Goal: Browse casually: Explore the website without a specific task or goal

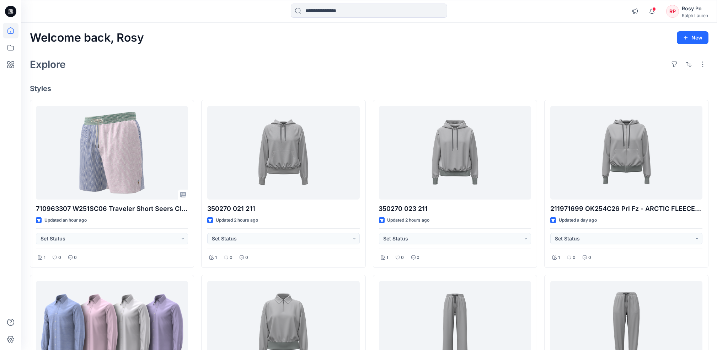
click at [364, 52] on div "Welcome back, Rosy New Explore Styles 710963307 W251SC06 Traveler Short Seers C…" at bounding box center [369, 351] width 696 height 657
click at [652, 8] on span at bounding box center [654, 9] width 4 height 4
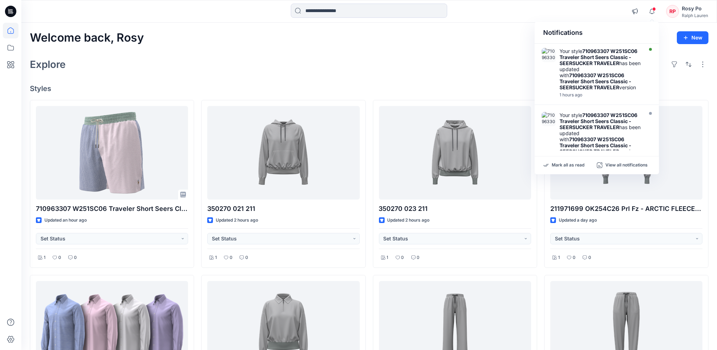
drag, startPoint x: 315, startPoint y: 61, endPoint x: 234, endPoint y: 95, distance: 87.2
click at [315, 61] on div "Explore" at bounding box center [369, 64] width 679 height 17
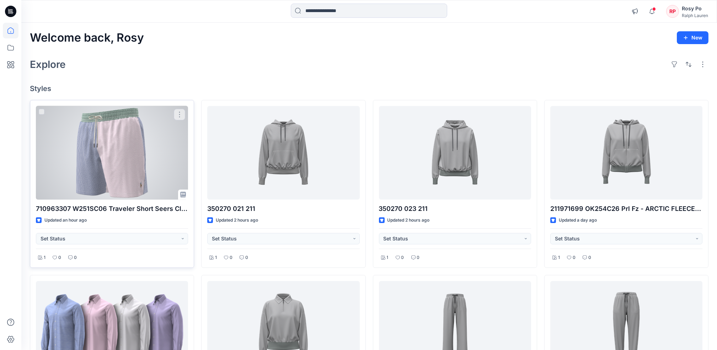
click at [112, 152] on div at bounding box center [112, 152] width 152 height 93
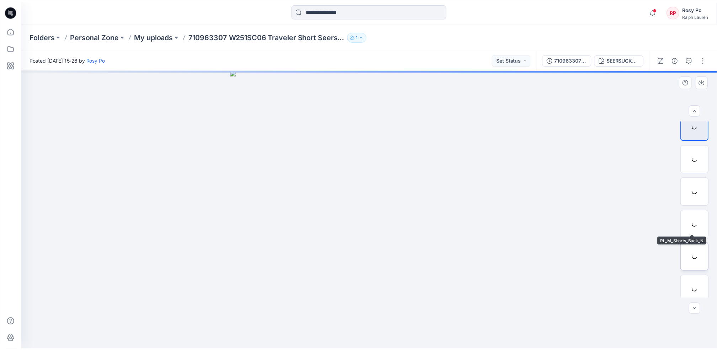
scroll to position [14, 0]
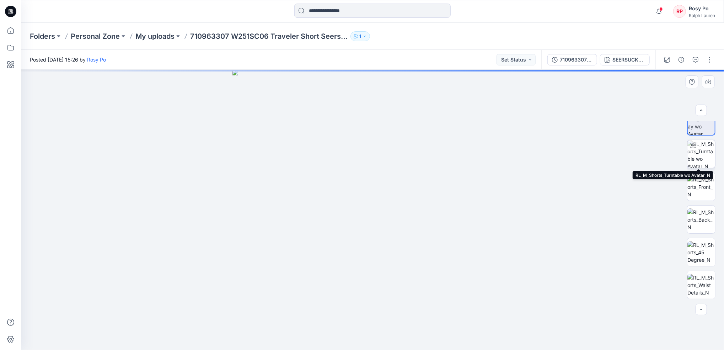
click at [700, 151] on img at bounding box center [702, 154] width 28 height 28
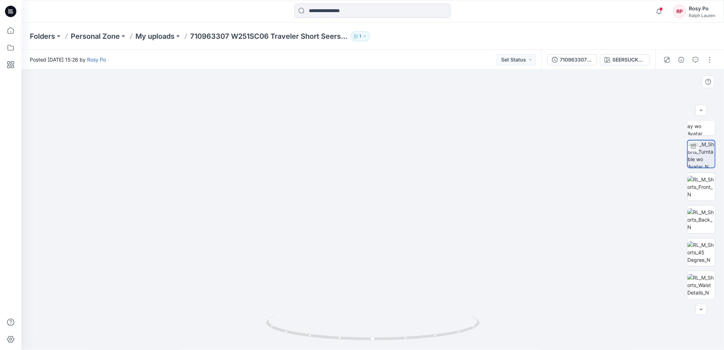
drag, startPoint x: 408, startPoint y: 108, endPoint x: 406, endPoint y: 219, distance: 111.3
click at [406, 219] on img at bounding box center [373, 198] width 550 height 304
drag, startPoint x: 401, startPoint y: 331, endPoint x: 326, endPoint y: 312, distance: 77.7
click at [325, 312] on div at bounding box center [372, 210] width 703 height 280
click at [14, 35] on icon at bounding box center [11, 31] width 16 height 16
